Goal: Find specific page/section: Find specific page/section

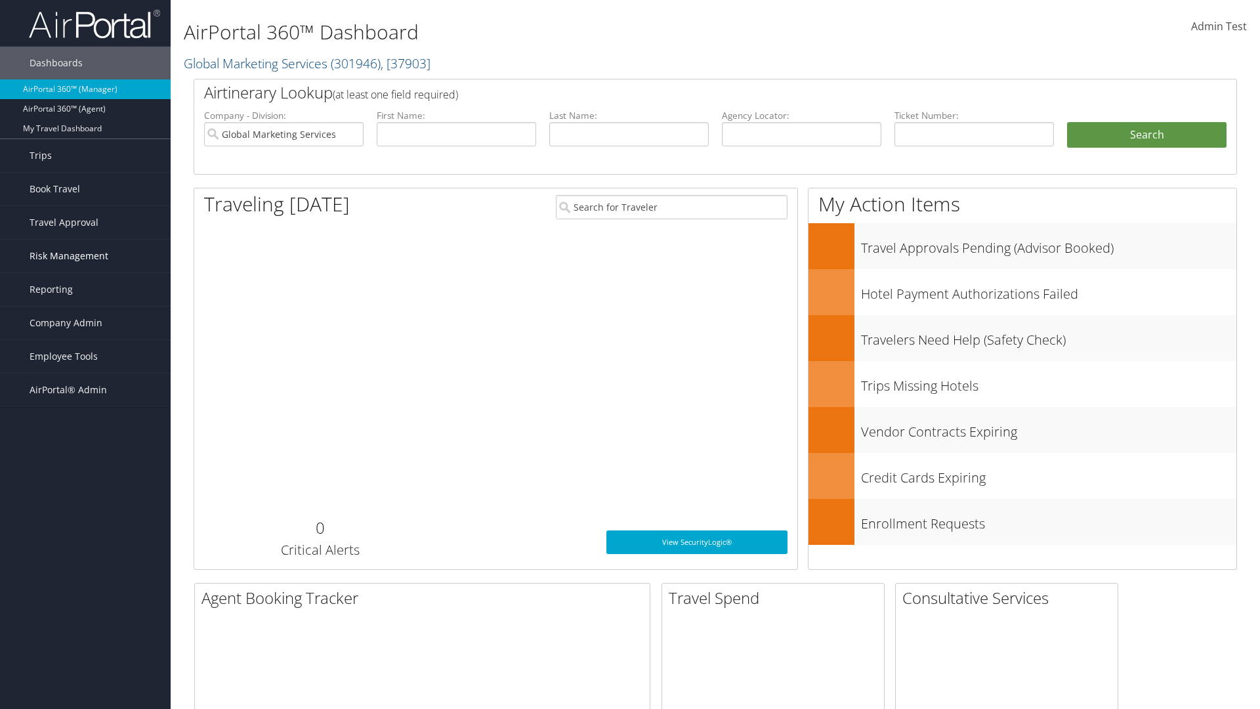
click at [85, 256] on span "Risk Management" at bounding box center [69, 256] width 79 height 33
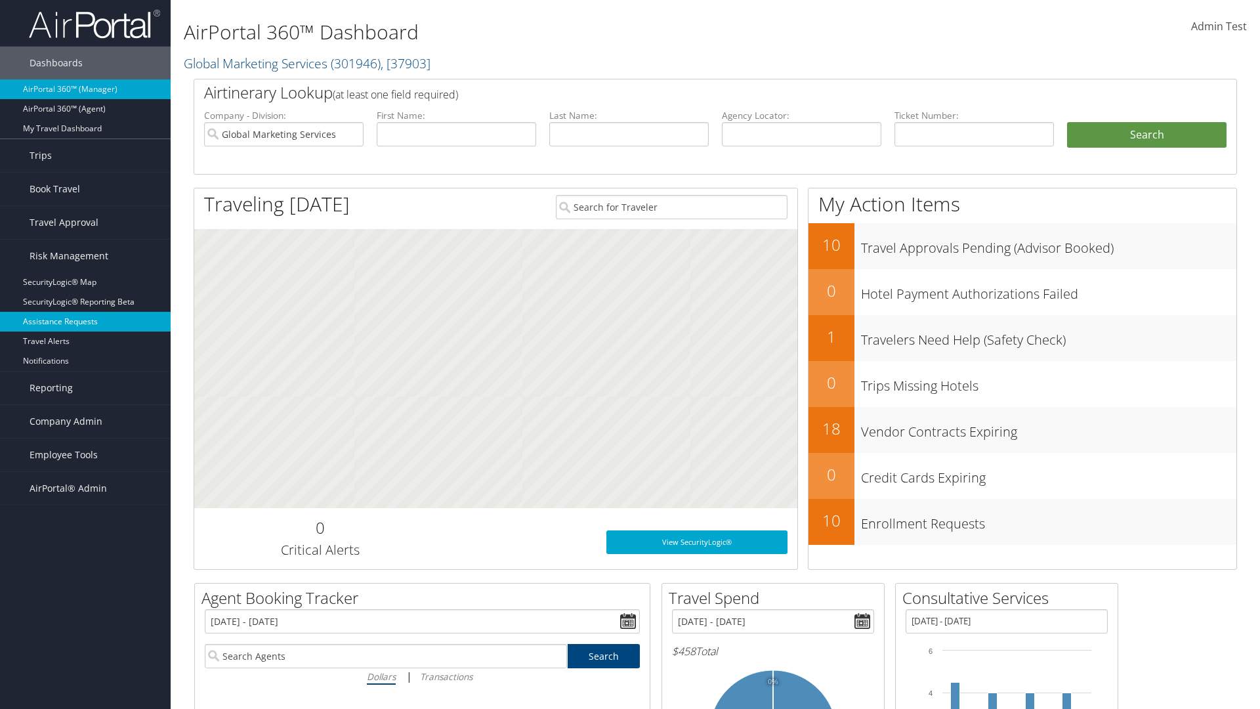
click at [85, 322] on link "Assistance Requests" at bounding box center [85, 322] width 171 height 20
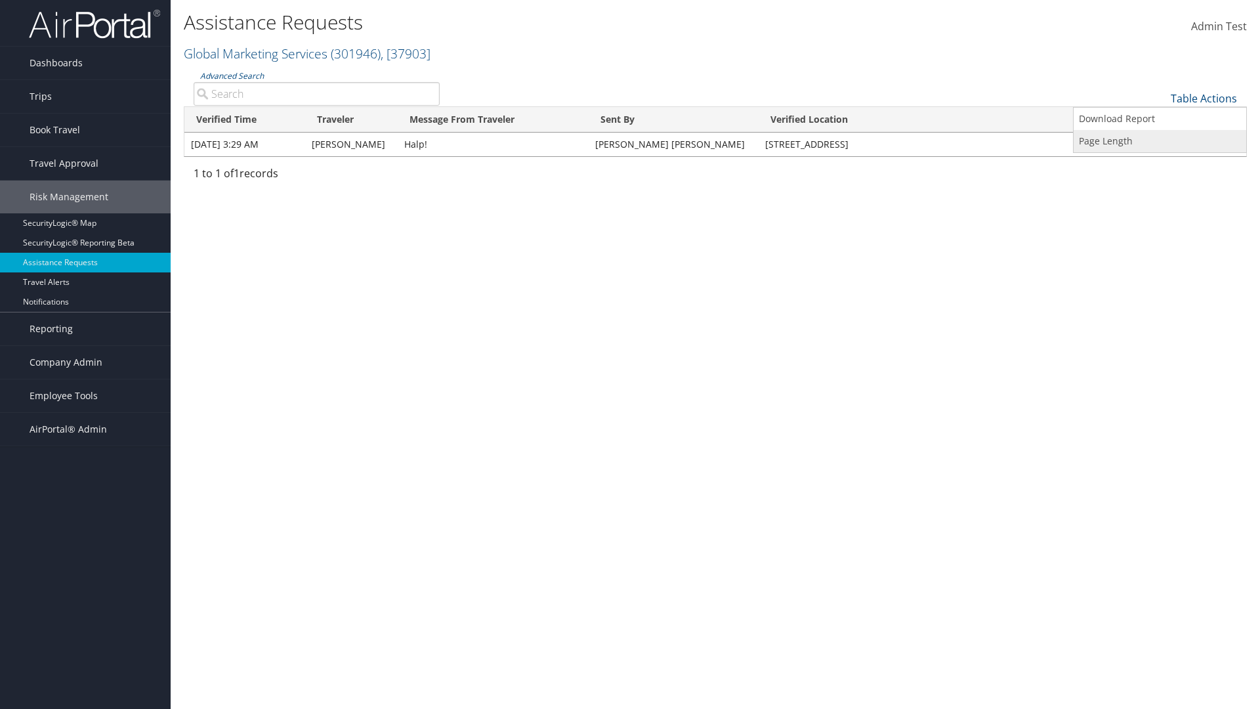
click at [1160, 140] on link "Page Length" at bounding box center [1160, 141] width 173 height 22
